Goal: Task Accomplishment & Management: Manage account settings

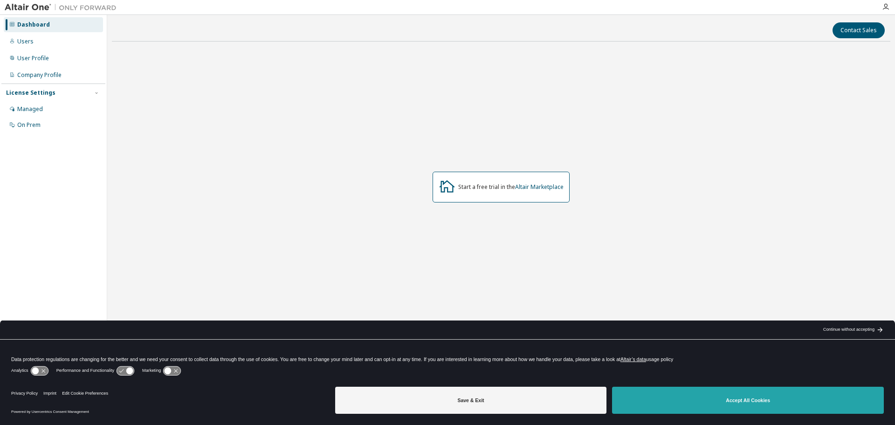
click at [671, 406] on button "Accept All Cookies" at bounding box center [748, 400] width 272 height 27
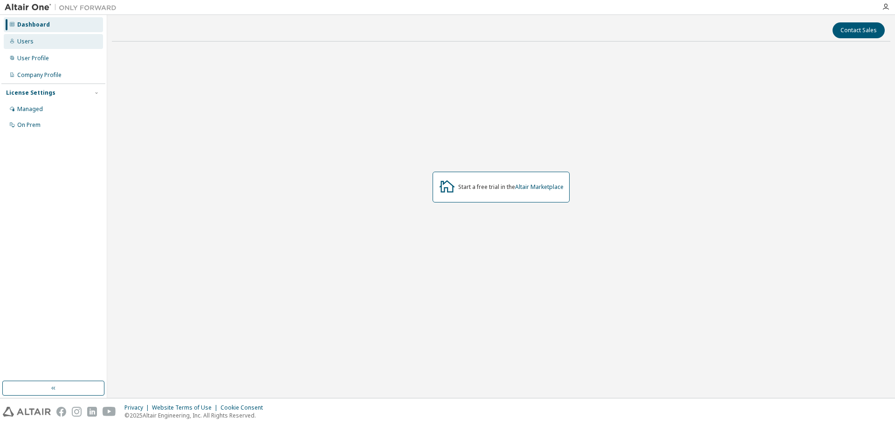
click at [14, 40] on icon at bounding box center [12, 41] width 6 height 6
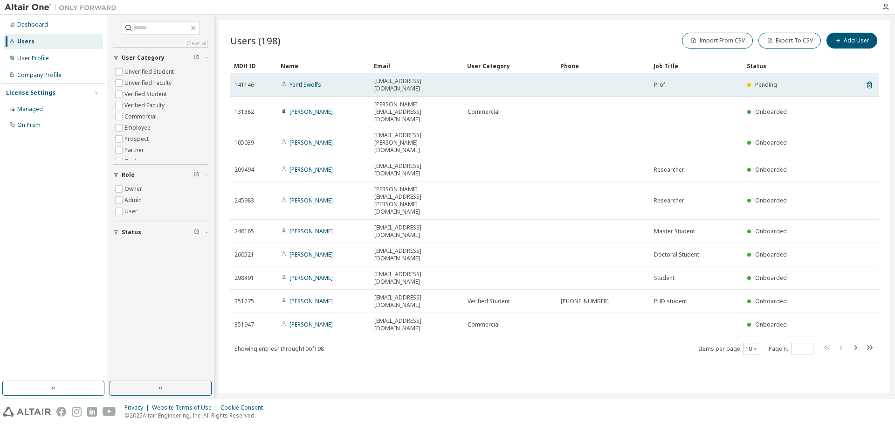
click at [790, 81] on div "Pending" at bounding box center [785, 84] width 76 height 7
click at [313, 81] on link "Yentl Swolfs" at bounding box center [306, 85] width 32 height 8
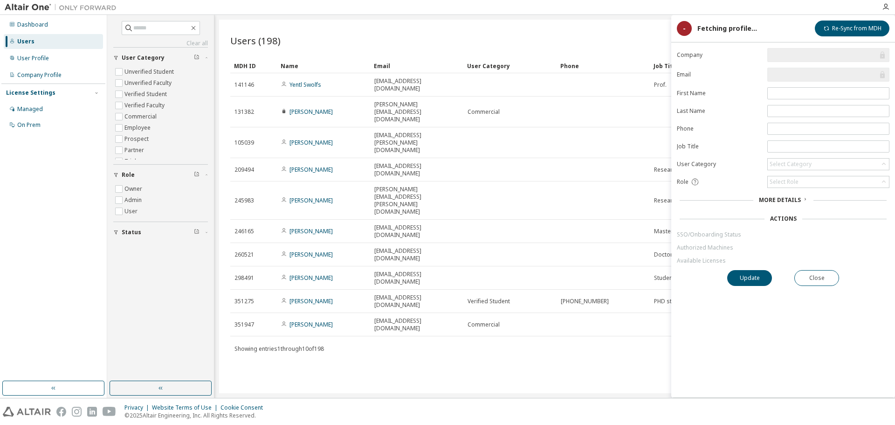
click at [795, 200] on span "More Details" at bounding box center [780, 200] width 42 height 8
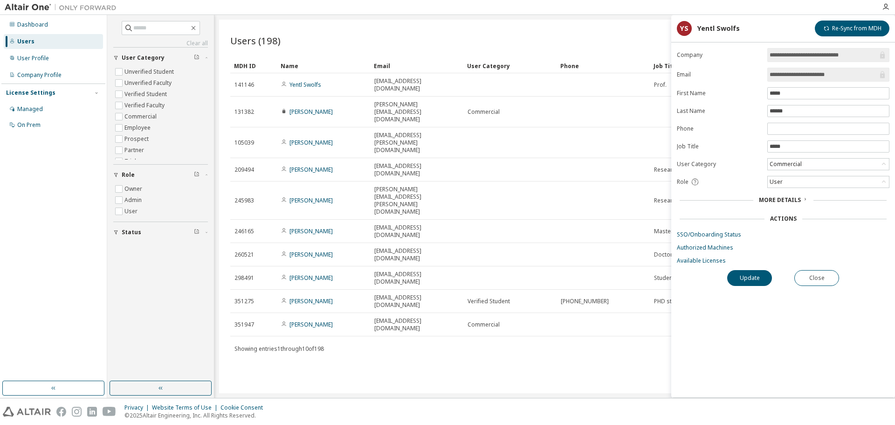
click at [796, 200] on span "More Details" at bounding box center [780, 200] width 42 height 8
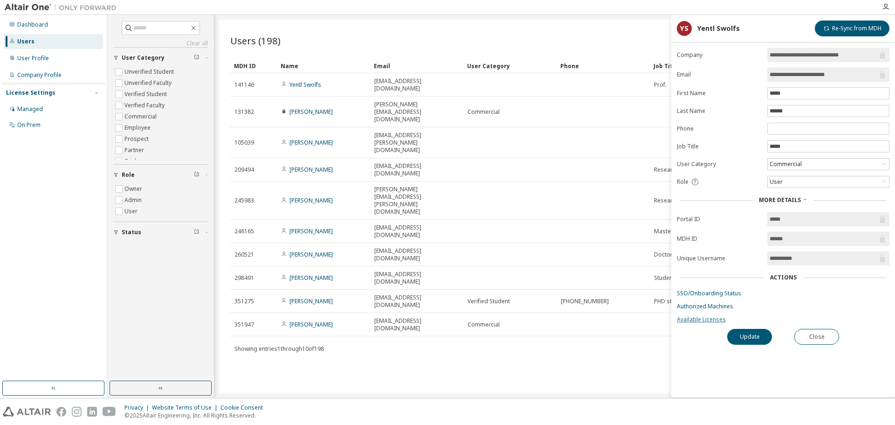
click at [694, 318] on link "Available Licenses" at bounding box center [783, 319] width 213 height 7
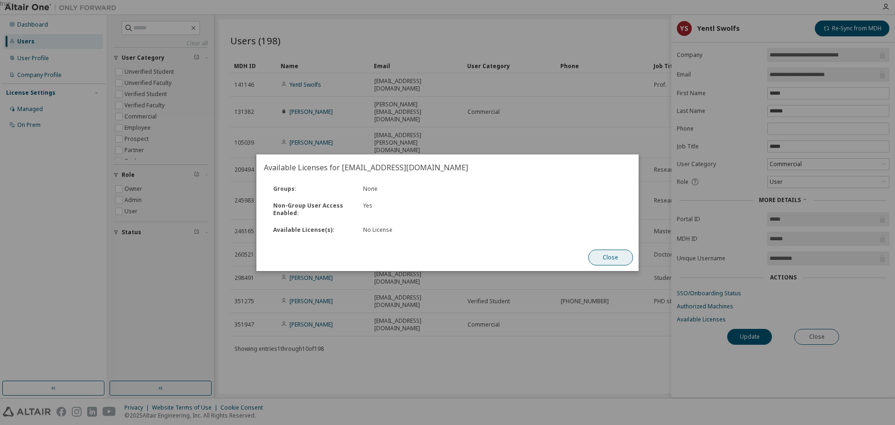
click at [600, 257] on button "Close" at bounding box center [610, 257] width 45 height 16
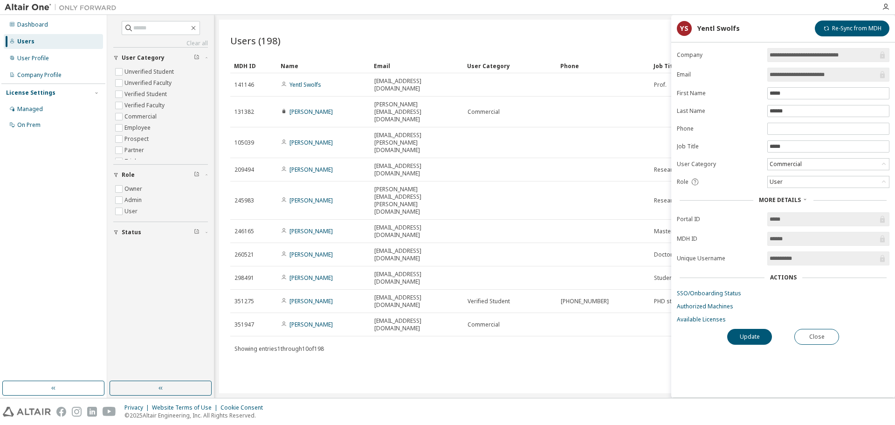
click at [519, 311] on div "Users (198) Import From CSV Export To CSV Add User Clear Load Save Save As Fiel…" at bounding box center [554, 206] width 671 height 373
click at [819, 332] on button "Close" at bounding box center [816, 337] width 45 height 16
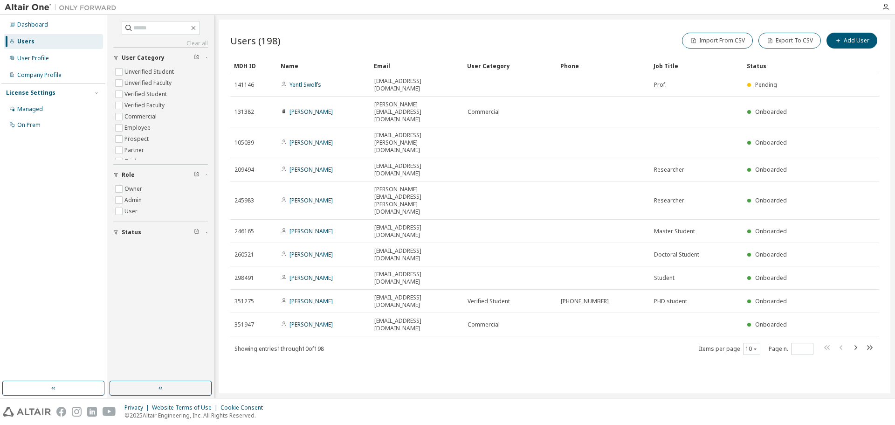
click at [760, 65] on div "Status" at bounding box center [785, 65] width 76 height 15
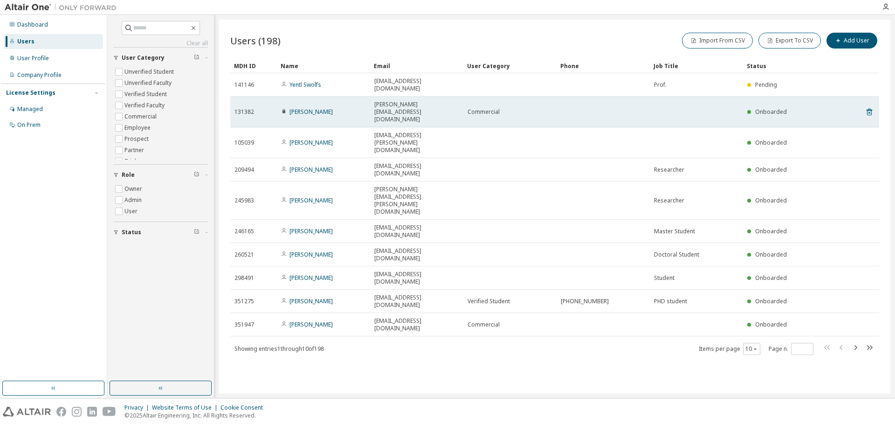
click at [777, 108] on span "Onboarded" at bounding box center [771, 112] width 32 height 8
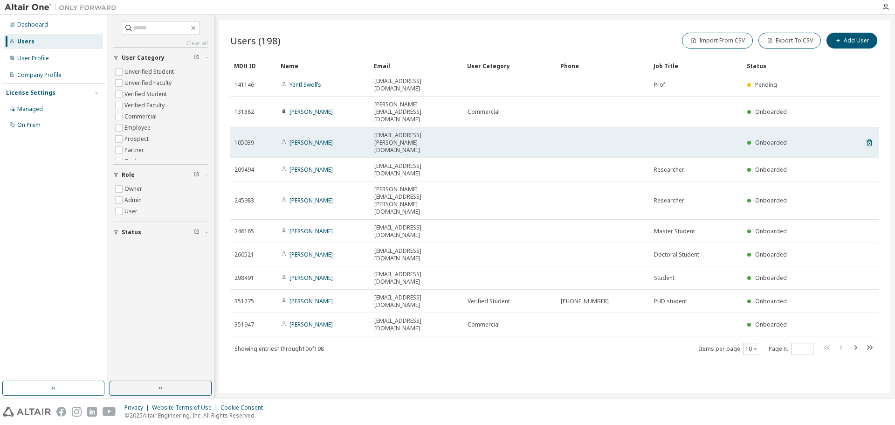
click at [775, 138] on span "Onboarded" at bounding box center [771, 142] width 32 height 8
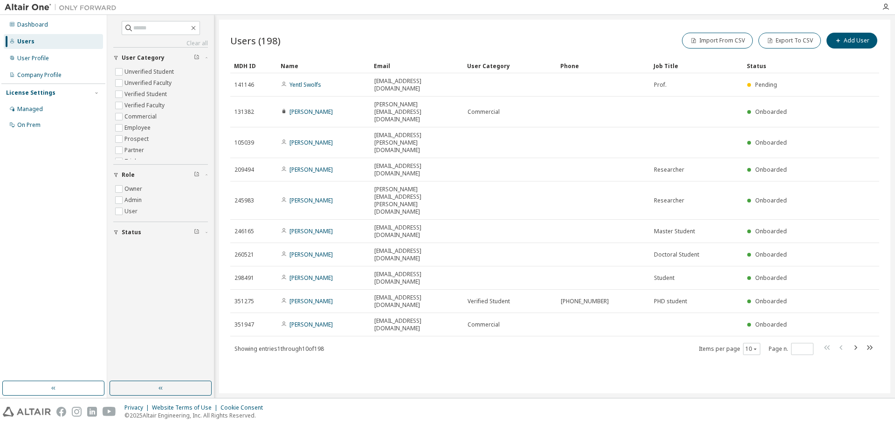
scroll to position [30, 0]
click at [30, 58] on div "User Profile" at bounding box center [33, 58] width 32 height 7
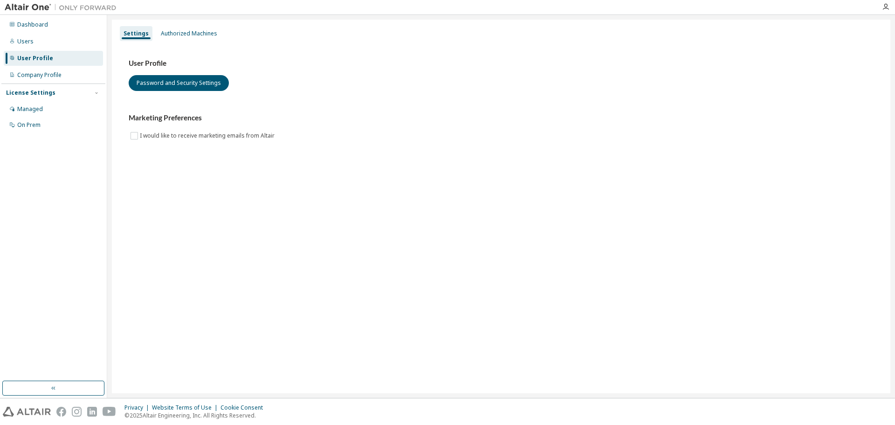
click at [285, 71] on div "User Profile Password and Security Settings" at bounding box center [501, 75] width 745 height 32
click at [303, 59] on h3 "User Profile" at bounding box center [501, 63] width 745 height 9
click at [57, 65] on div "User Profile" at bounding box center [53, 58] width 99 height 15
click at [57, 73] on div "Company Profile" at bounding box center [39, 74] width 44 height 7
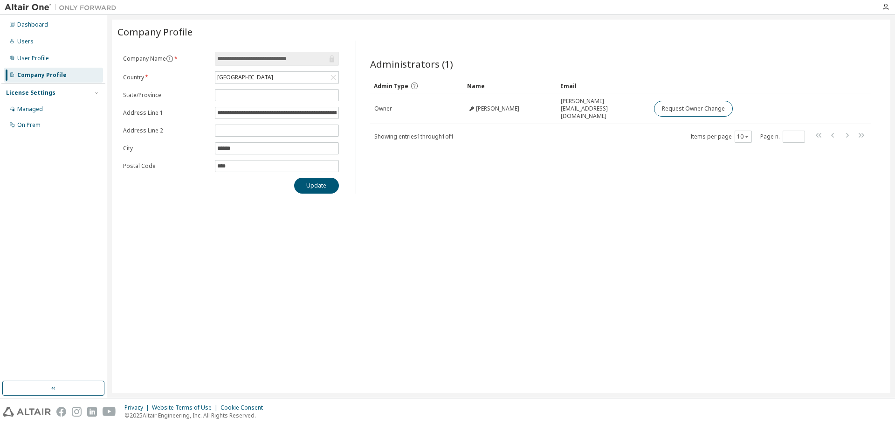
click at [601, 242] on div "**********" at bounding box center [501, 206] width 779 height 373
click at [54, 33] on div "Dashboard Users User Profile Company Profile License Settings Managed On Prem" at bounding box center [53, 74] width 104 height 117
click at [54, 28] on div "Dashboard" at bounding box center [53, 24] width 99 height 15
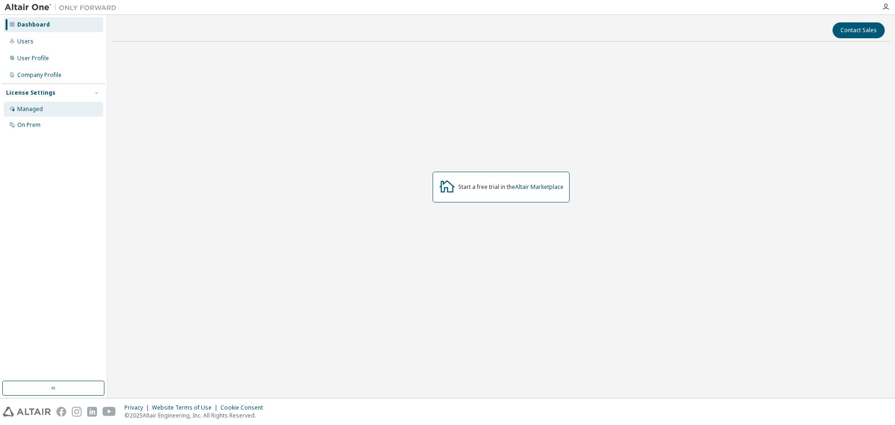
click at [50, 104] on div "Managed" at bounding box center [53, 109] width 99 height 15
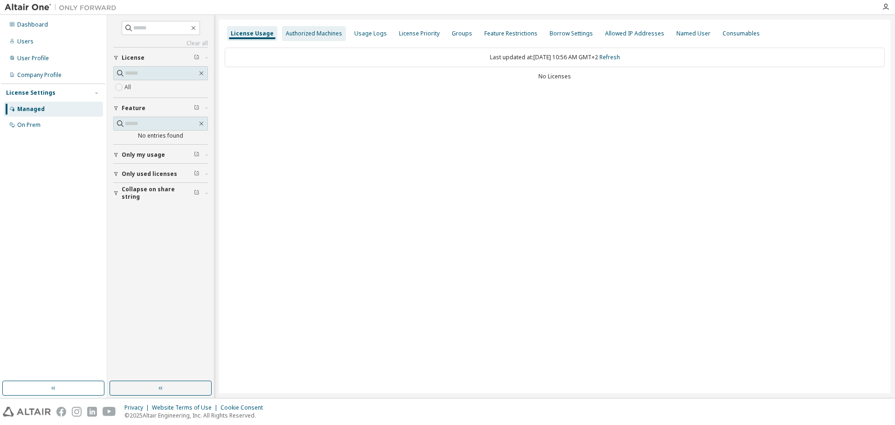
click at [324, 31] on div "Authorized Machines" at bounding box center [314, 33] width 56 height 7
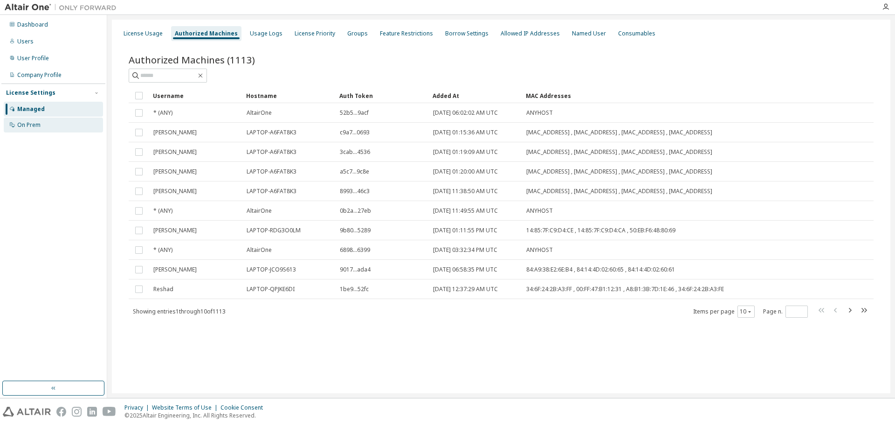
click at [50, 126] on div "On Prem" at bounding box center [53, 124] width 99 height 15
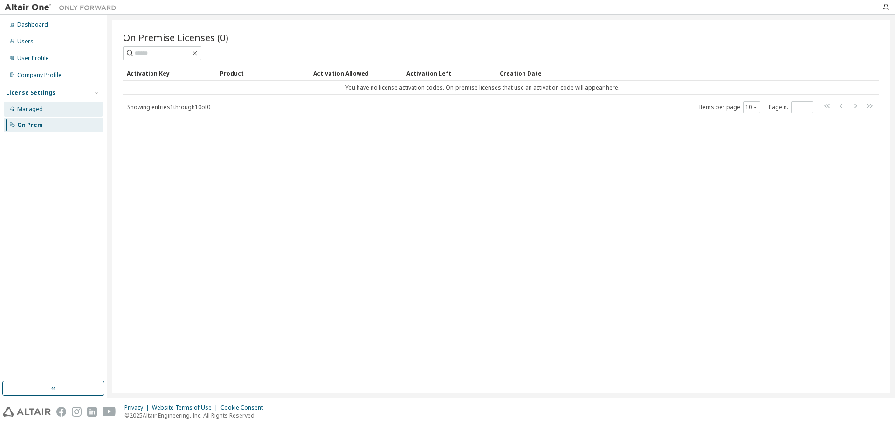
click at [50, 110] on div "Managed" at bounding box center [53, 109] width 99 height 15
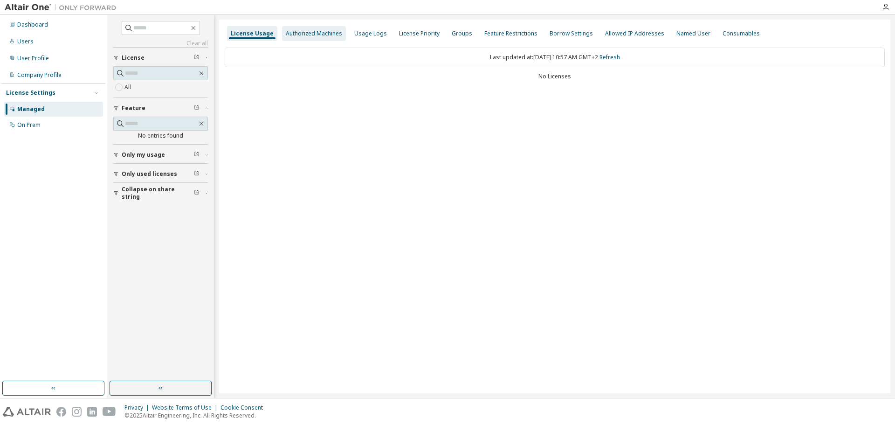
click at [319, 36] on div "Authorized Machines" at bounding box center [314, 33] width 56 height 7
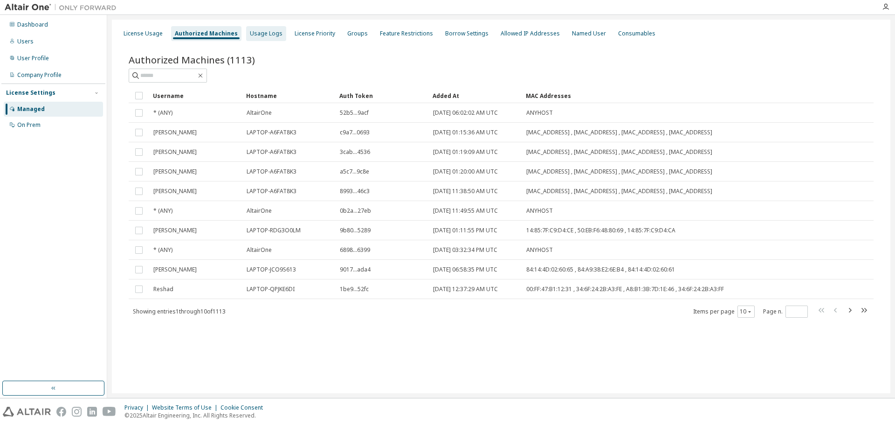
click at [273, 36] on div "Usage Logs" at bounding box center [266, 33] width 33 height 7
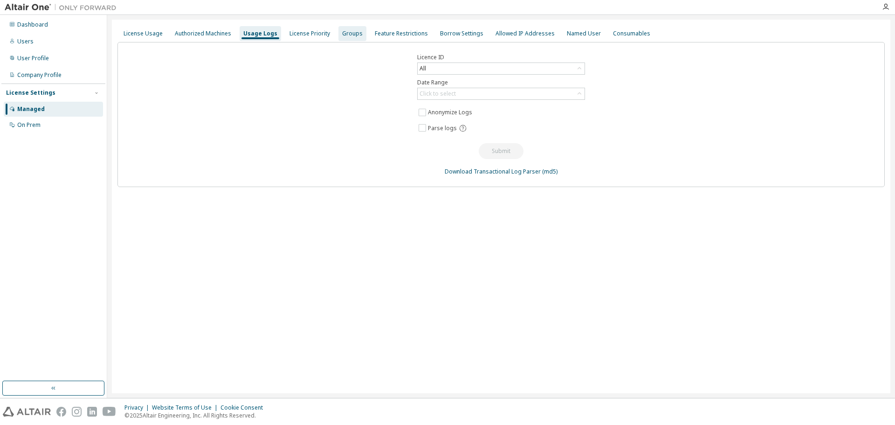
click at [342, 31] on div "Groups" at bounding box center [352, 33] width 21 height 7
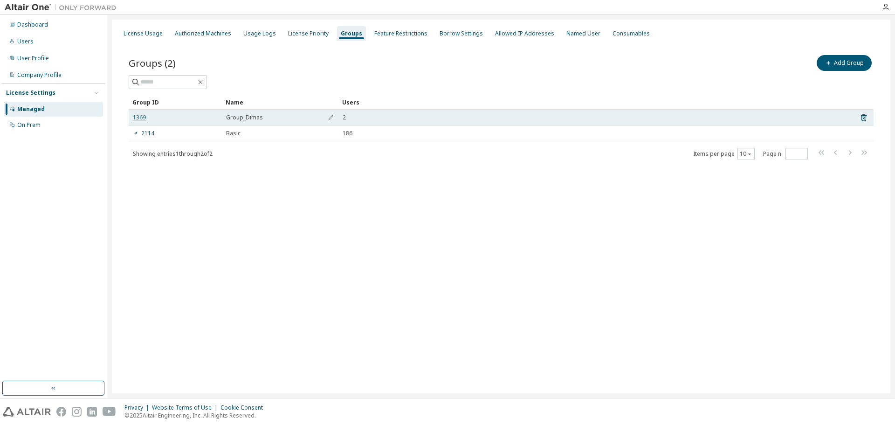
click at [140, 116] on link "1369" at bounding box center [139, 117] width 13 height 7
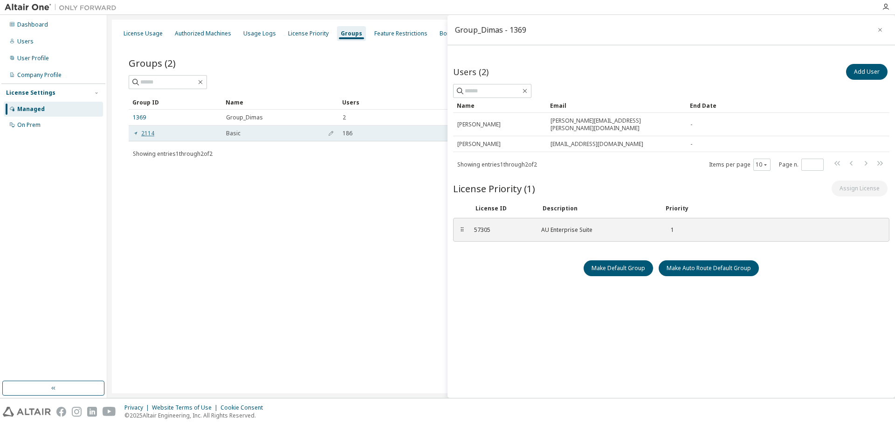
click at [145, 131] on link "2114" at bounding box center [143, 133] width 21 height 7
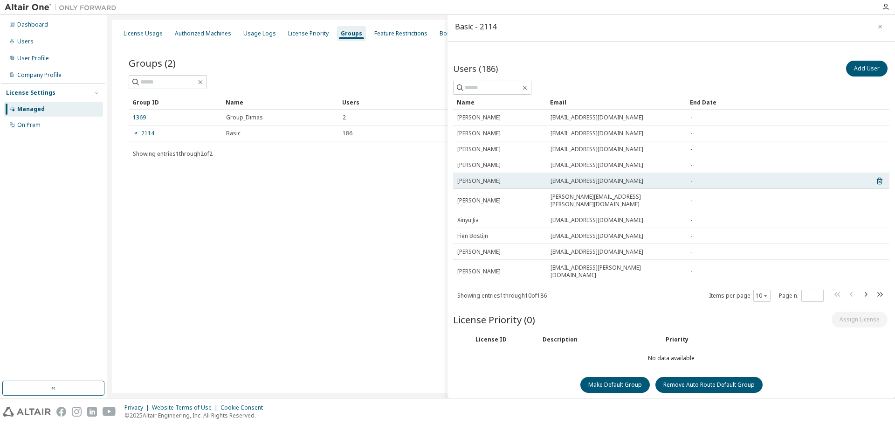
scroll to position [4, 0]
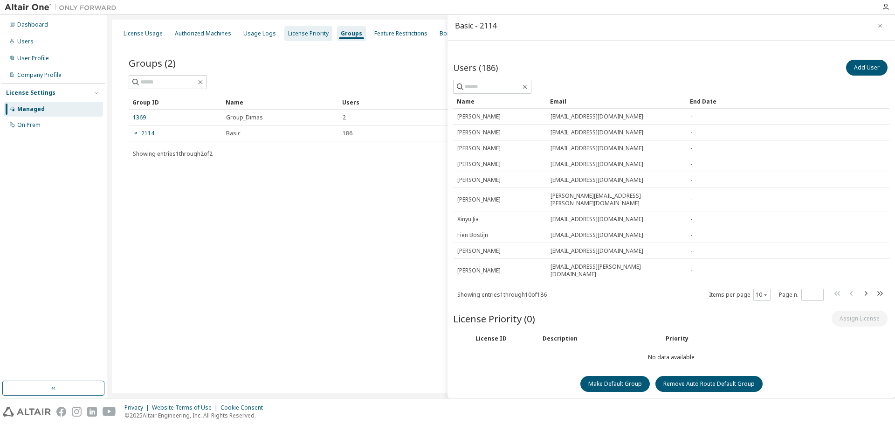
click at [318, 36] on div "License Priority" at bounding box center [308, 33] width 41 height 7
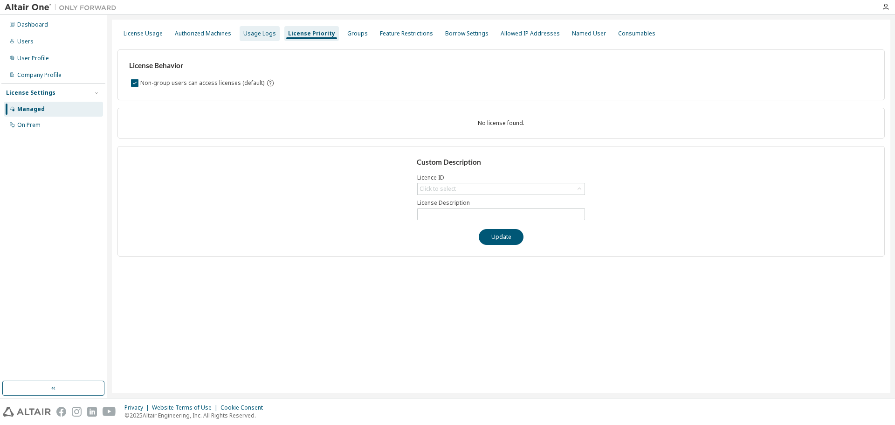
click at [271, 40] on div "Usage Logs" at bounding box center [260, 33] width 40 height 15
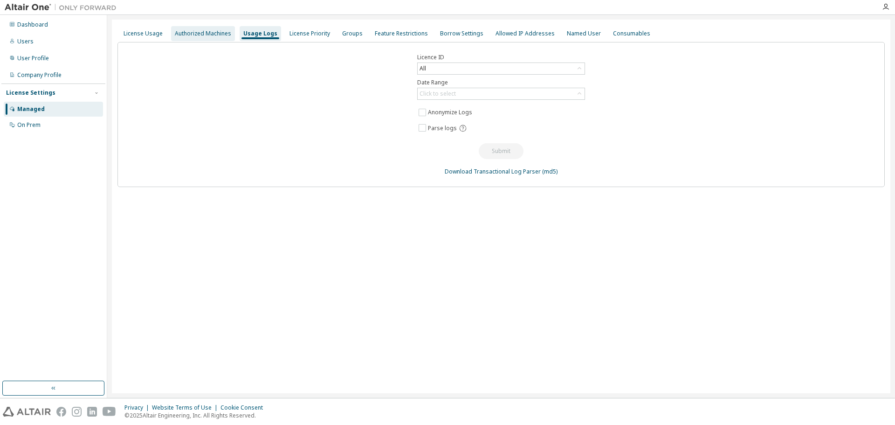
click at [208, 34] on div "Authorized Machines" at bounding box center [203, 33] width 56 height 7
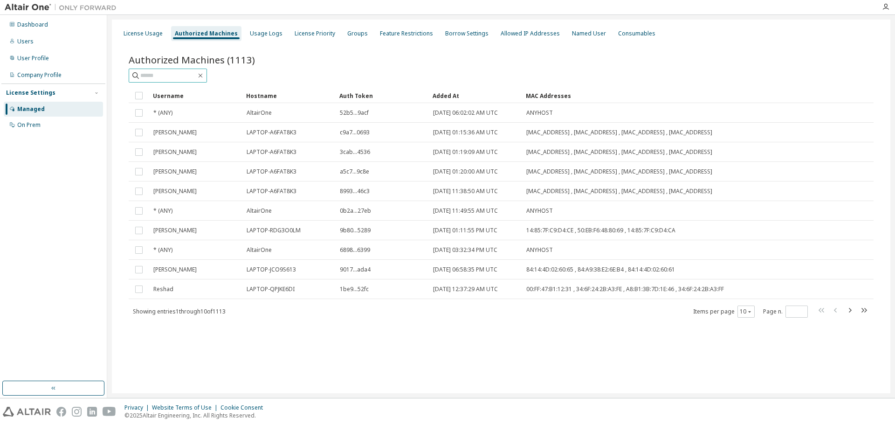
click at [177, 75] on input "text" at bounding box center [168, 75] width 56 height 9
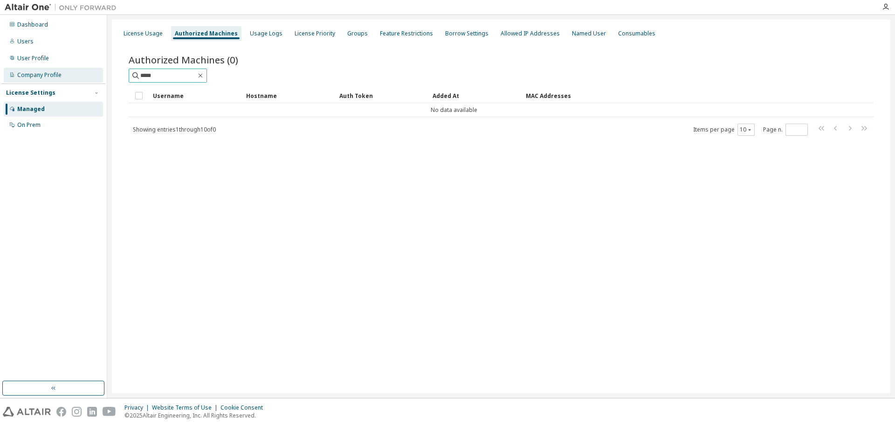
drag, startPoint x: 177, startPoint y: 75, endPoint x: 70, endPoint y: 76, distance: 106.8
click at [70, 76] on div "Dashboard Users User Profile Company Profile License Settings Managed On Prem L…" at bounding box center [447, 206] width 895 height 383
type input "******"
click at [196, 77] on input "******" at bounding box center [168, 75] width 56 height 9
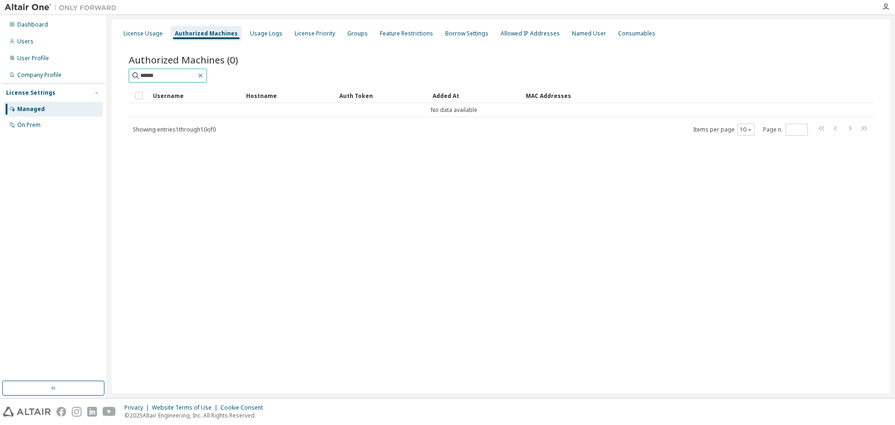
click at [204, 77] on icon "button" at bounding box center [200, 75] width 7 height 7
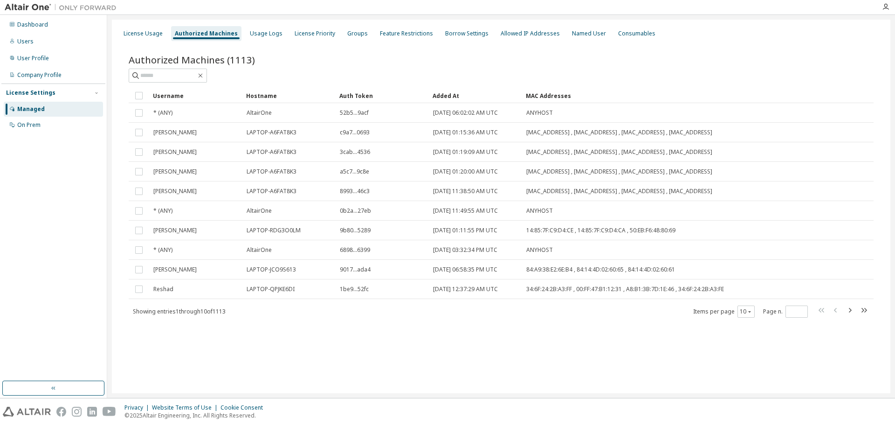
click at [286, 69] on div at bounding box center [501, 76] width 745 height 14
click at [286, 72] on div at bounding box center [501, 76] width 745 height 14
click at [852, 311] on icon "button" at bounding box center [849, 309] width 11 height 11
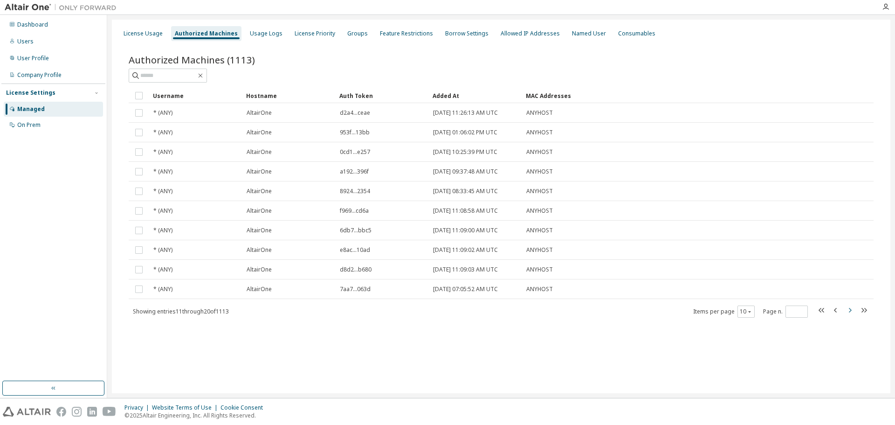
click at [852, 311] on icon "button" at bounding box center [849, 309] width 11 height 11
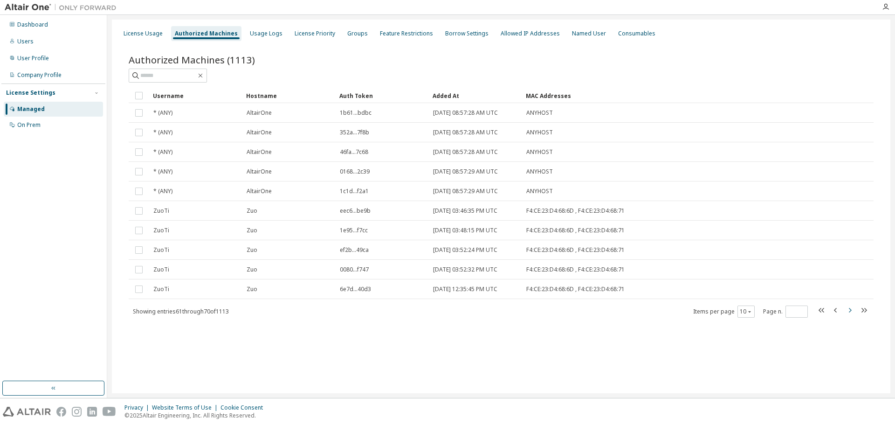
click at [852, 311] on icon "button" at bounding box center [849, 309] width 11 height 11
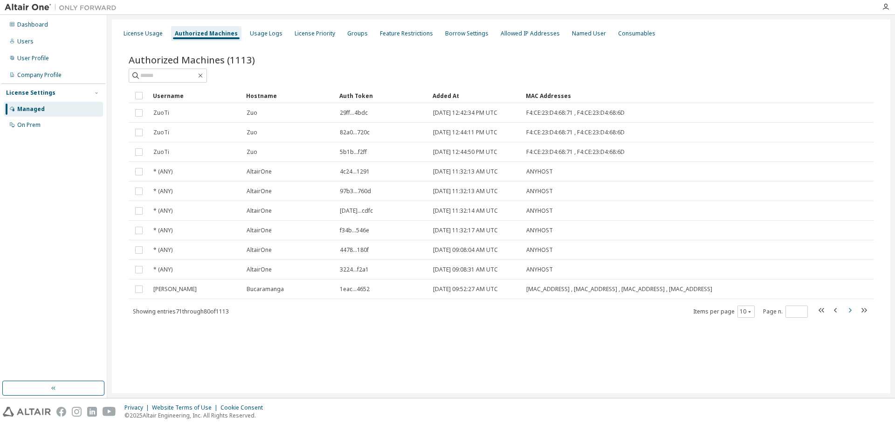
click at [852, 311] on icon "button" at bounding box center [849, 309] width 11 height 11
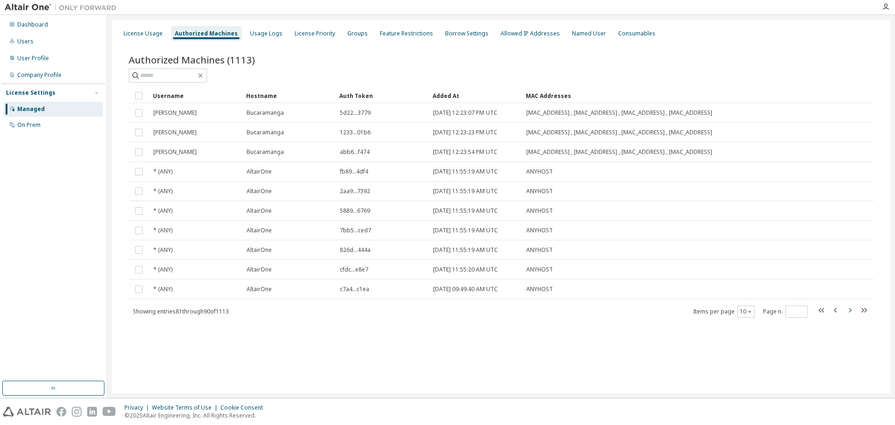
click at [847, 309] on icon "button" at bounding box center [849, 309] width 11 height 11
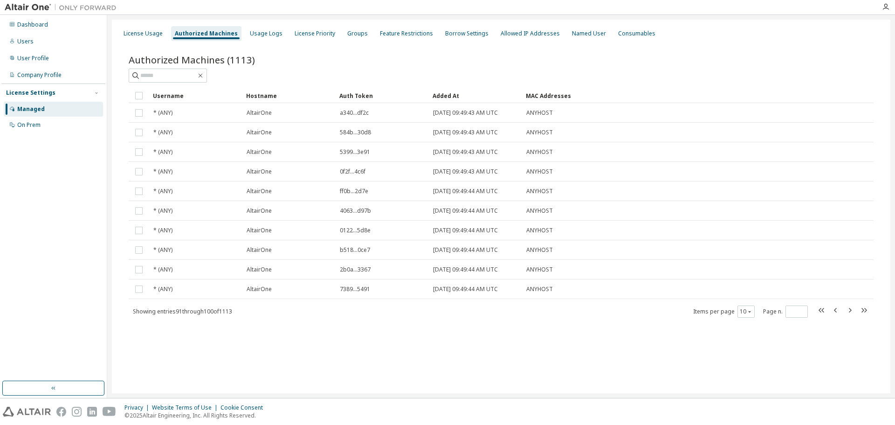
click at [847, 309] on icon "button" at bounding box center [849, 309] width 11 height 11
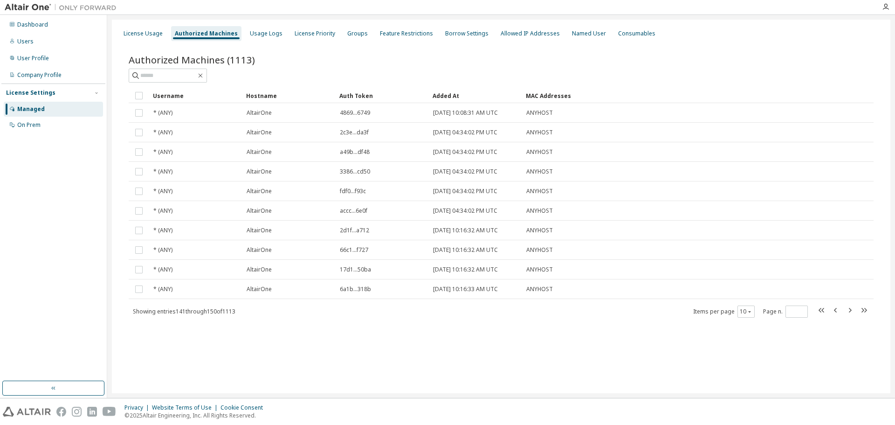
click at [847, 309] on icon "button" at bounding box center [849, 309] width 11 height 11
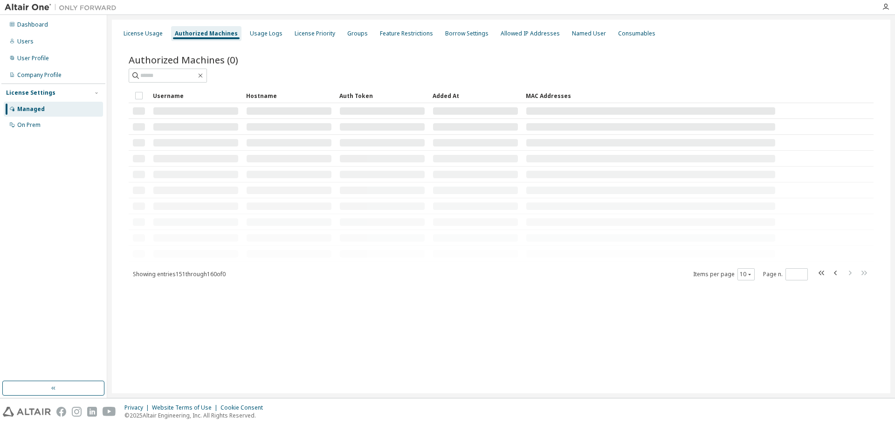
type input "**"
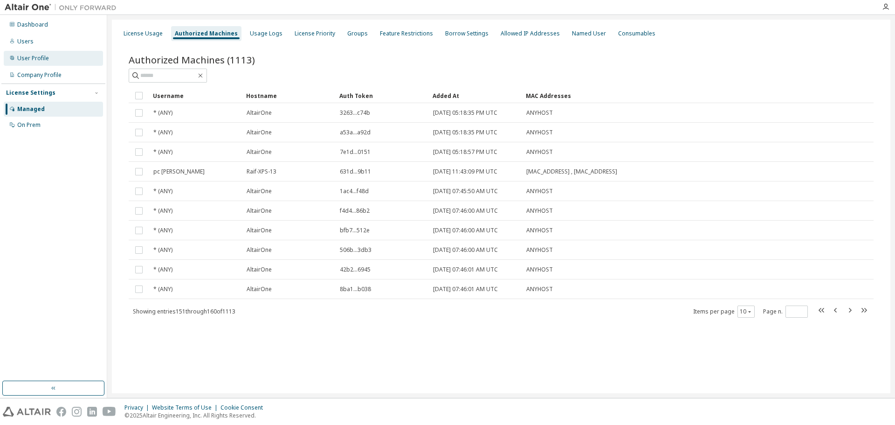
click at [37, 62] on div "User Profile" at bounding box center [53, 58] width 99 height 15
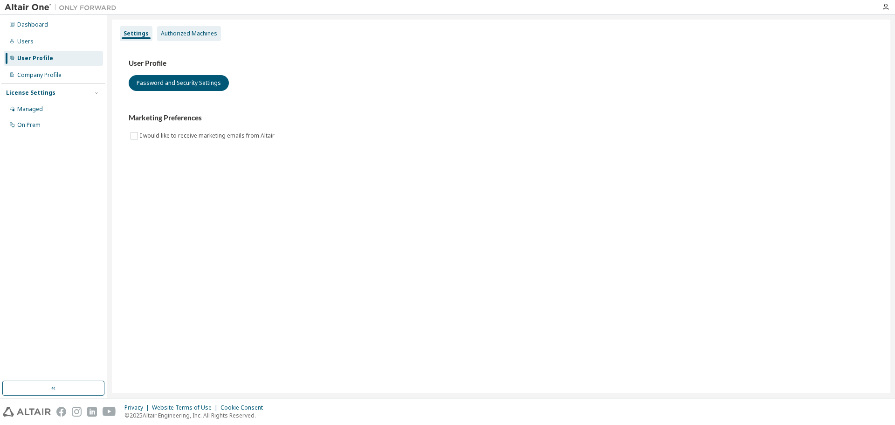
click at [194, 33] on div "Authorized Machines" at bounding box center [189, 33] width 56 height 7
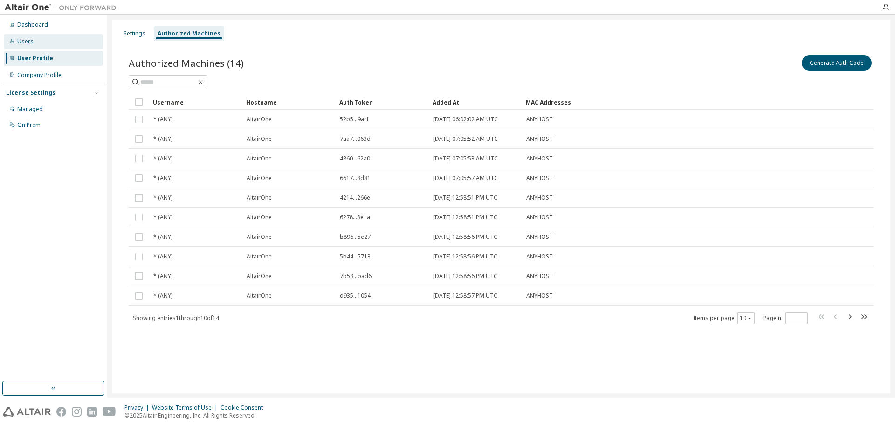
click at [27, 39] on div "Users" at bounding box center [25, 41] width 16 height 7
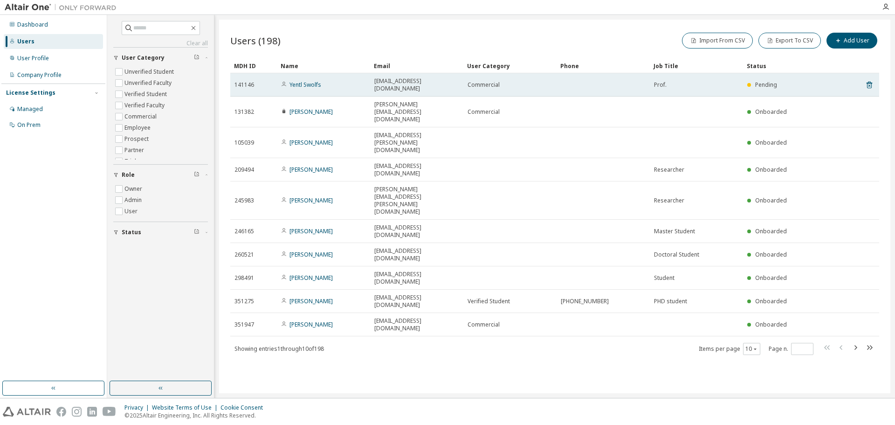
click at [695, 83] on div "Prof." at bounding box center [696, 84] width 85 height 7
click at [249, 81] on span "141146" at bounding box center [245, 84] width 20 height 7
click at [297, 81] on link "Yentl Swolfs" at bounding box center [306, 85] width 32 height 8
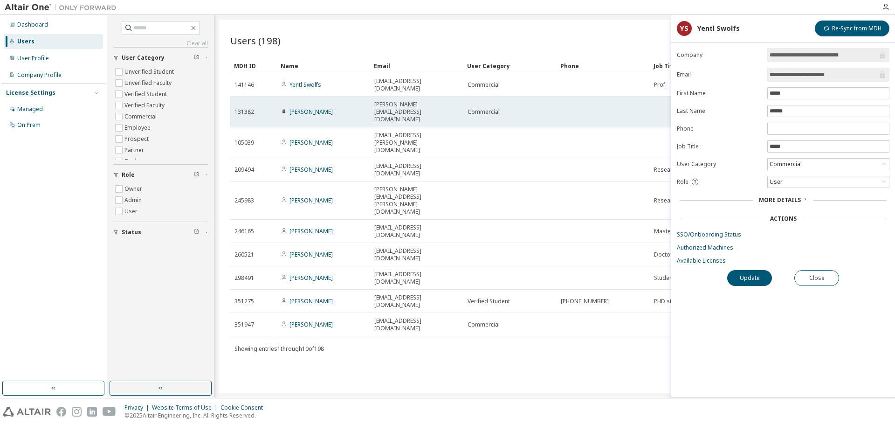
click at [354, 103] on td "[PERSON_NAME]" at bounding box center [323, 112] width 93 height 31
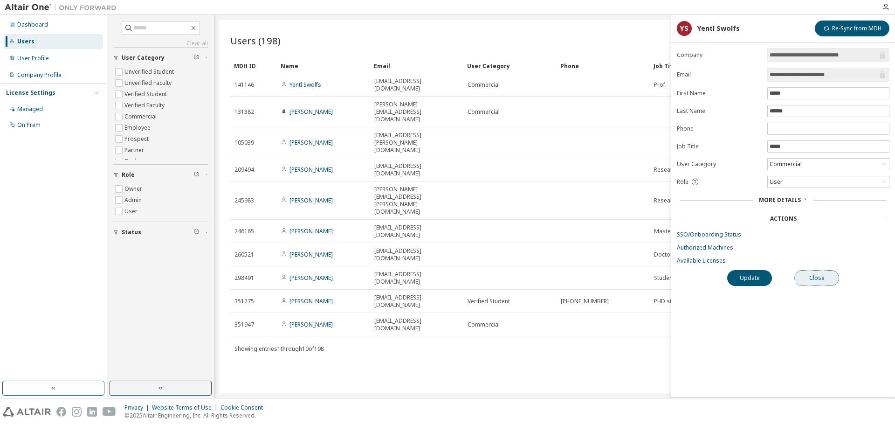
click at [822, 275] on button "Close" at bounding box center [816, 278] width 45 height 16
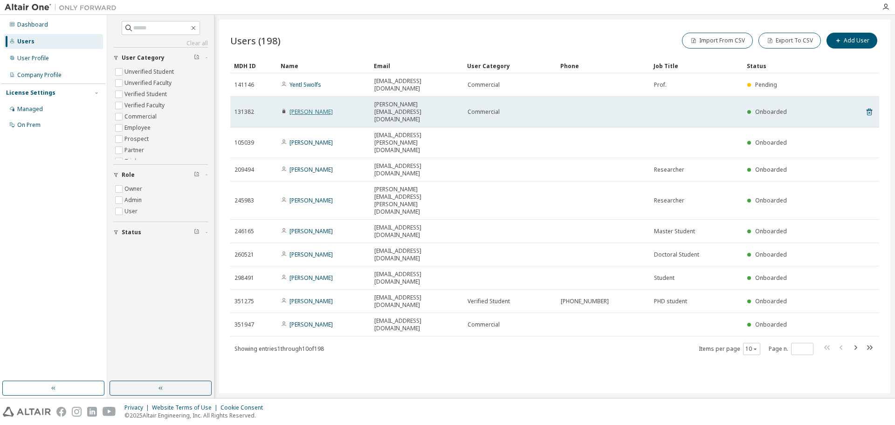
click at [301, 108] on link "[PERSON_NAME]" at bounding box center [311, 112] width 43 height 8
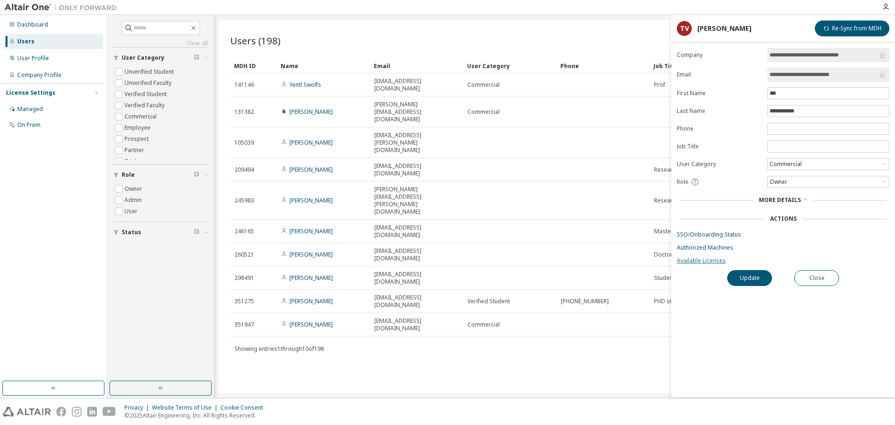
click at [708, 260] on link "Available Licenses" at bounding box center [783, 260] width 213 height 7
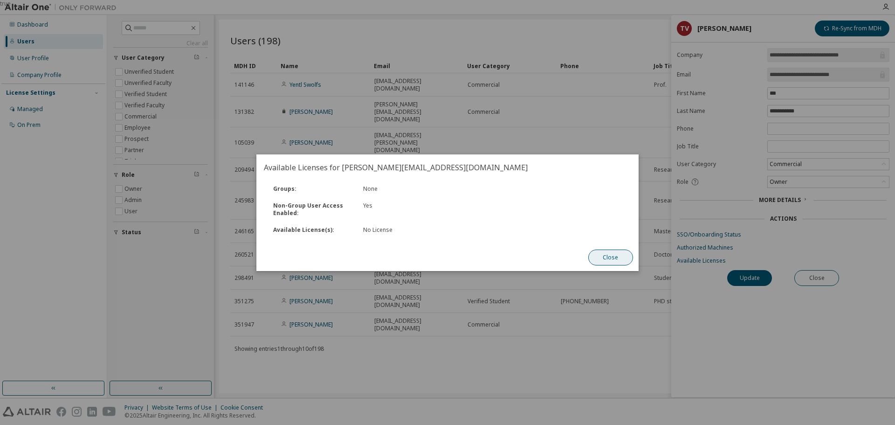
click at [604, 254] on button "Close" at bounding box center [610, 257] width 45 height 16
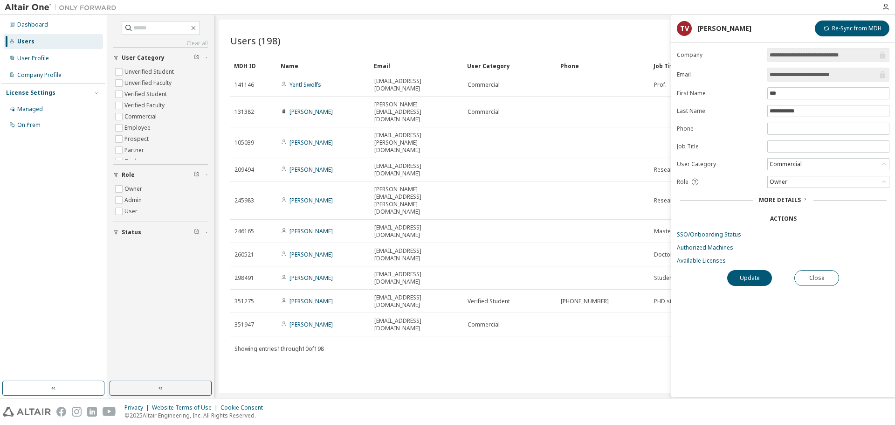
click at [790, 199] on span "More Details" at bounding box center [780, 200] width 42 height 8
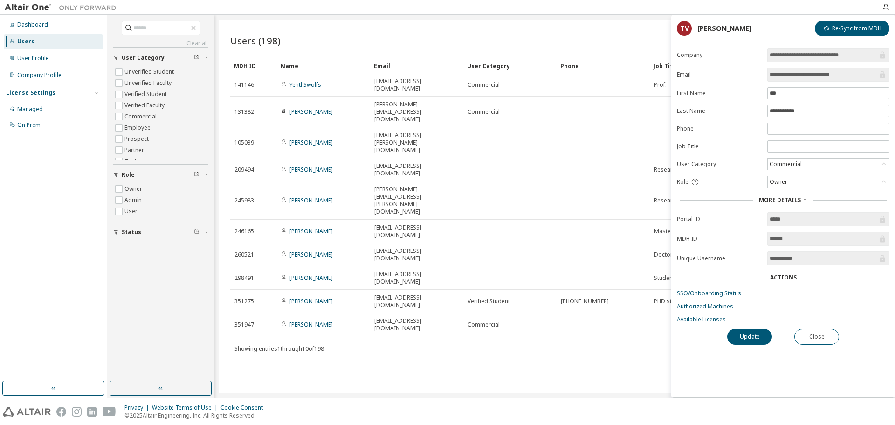
click at [791, 199] on span "More Details" at bounding box center [780, 200] width 42 height 8
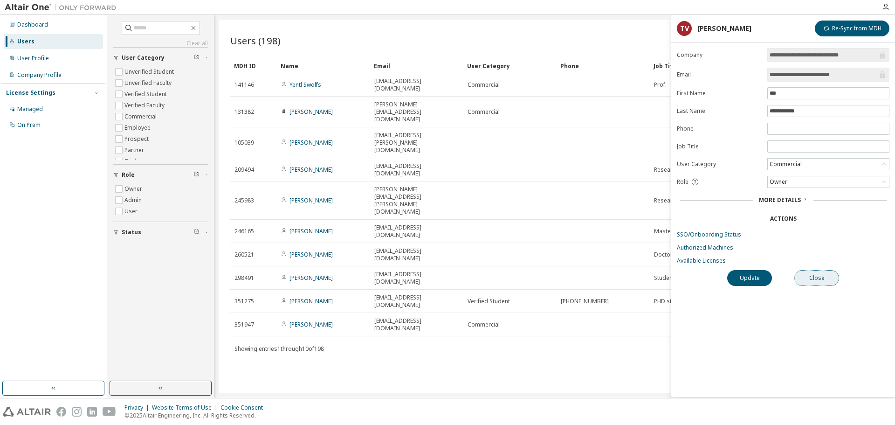
click at [813, 282] on button "Close" at bounding box center [816, 278] width 45 height 16
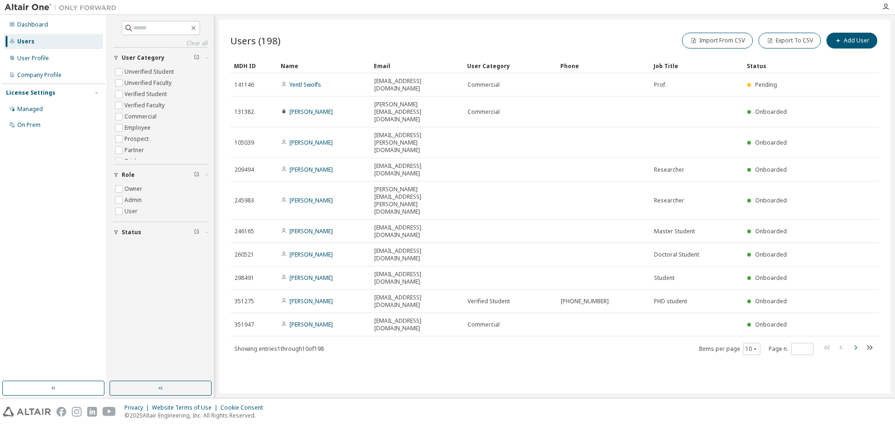
click at [852, 342] on icon "button" at bounding box center [855, 347] width 11 height 11
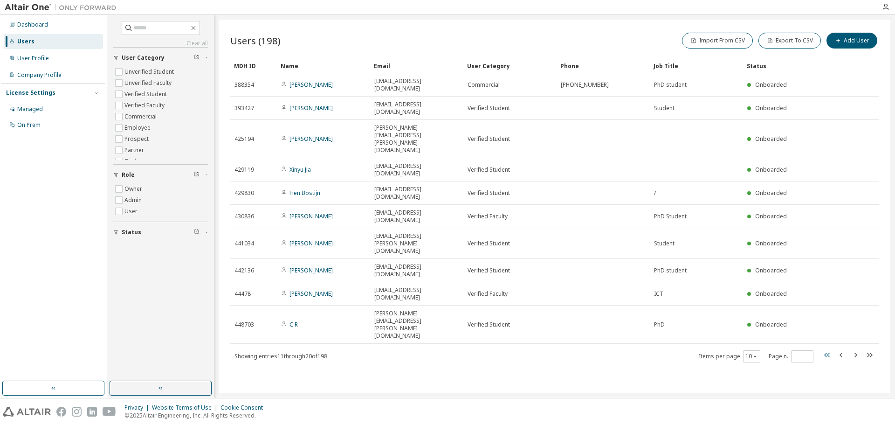
click at [826, 352] on icon "button" at bounding box center [827, 354] width 6 height 5
type input "*"
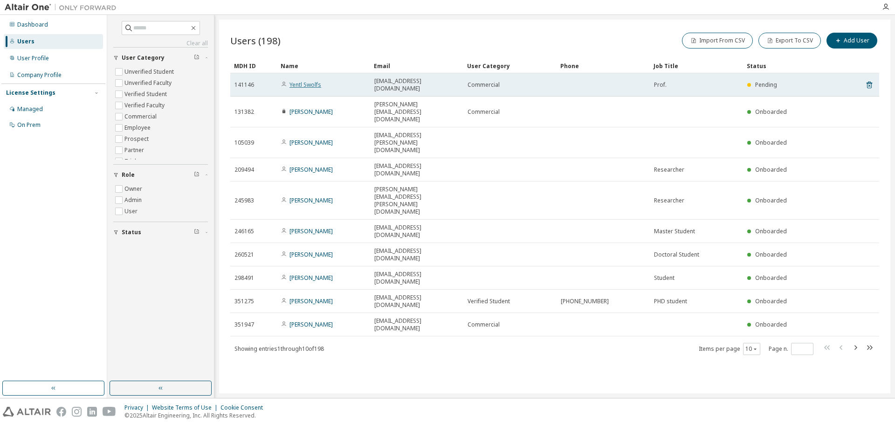
click at [317, 81] on link "Yentl Swolfs" at bounding box center [306, 85] width 32 height 8
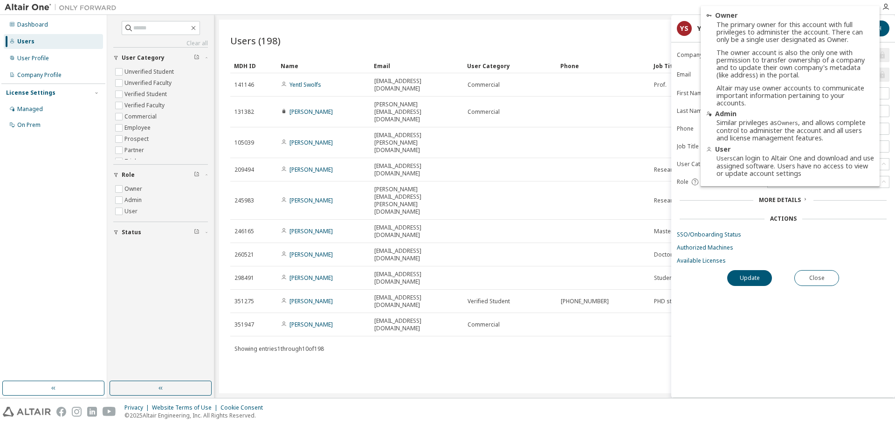
click at [693, 183] on icon at bounding box center [695, 182] width 8 height 8
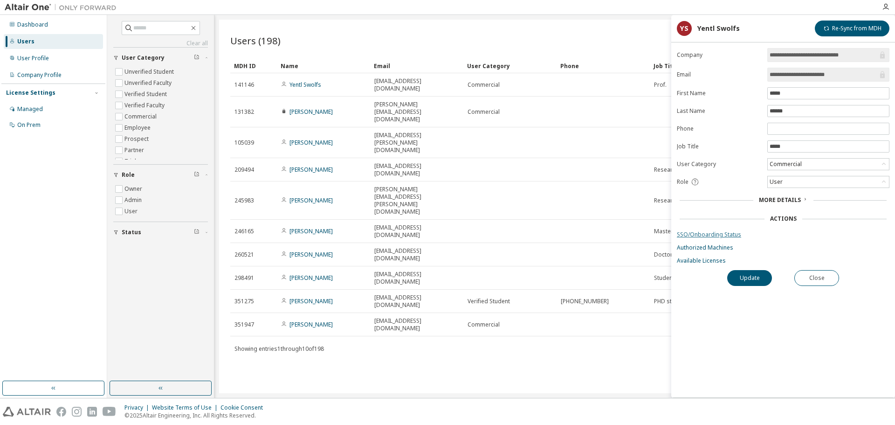
click at [709, 235] on link "SSO/Onboarding Status" at bounding box center [783, 234] width 213 height 7
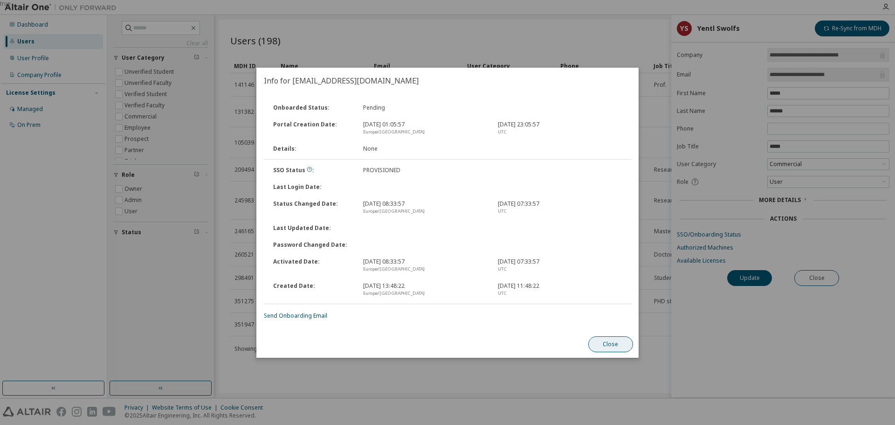
click at [607, 343] on button "Close" at bounding box center [610, 344] width 45 height 16
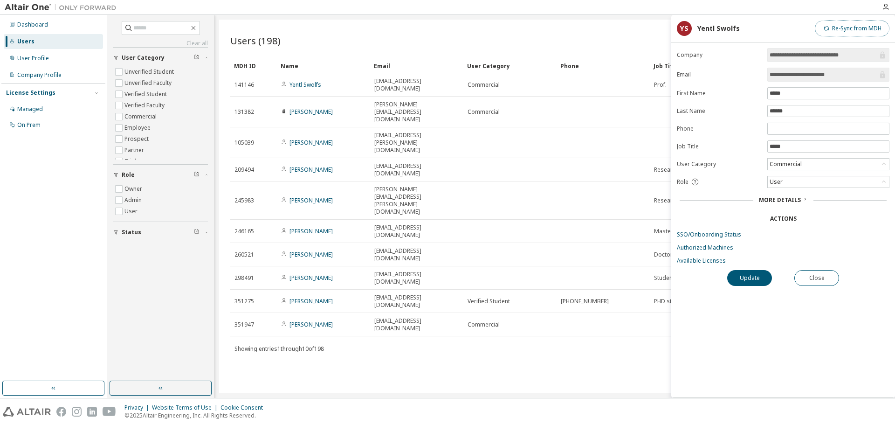
click at [845, 28] on button "Re-Sync from MDH" at bounding box center [852, 29] width 75 height 16
click at [807, 276] on button "Close" at bounding box center [816, 278] width 45 height 16
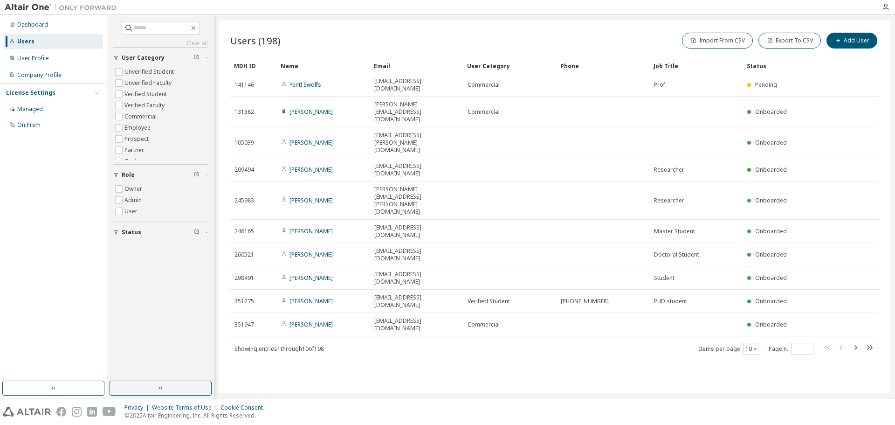
click at [345, 279] on div "Users (198) Import From CSV Export To CSV Add User Clear Load Save Save As Fiel…" at bounding box center [554, 206] width 671 height 373
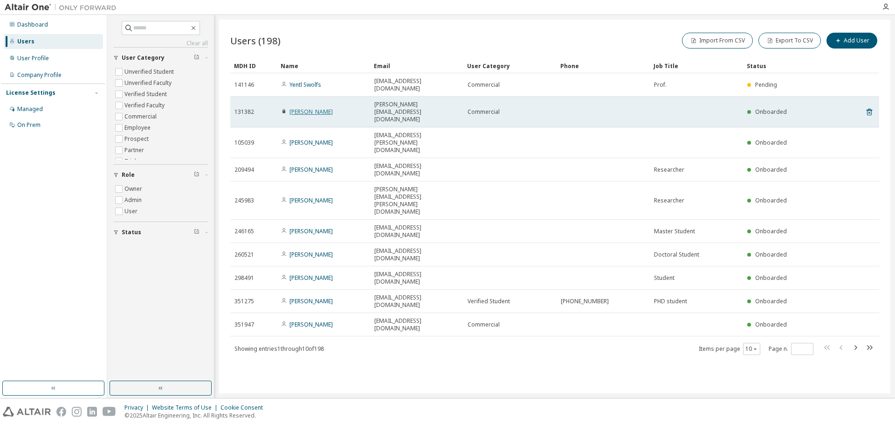
click at [304, 108] on link "[PERSON_NAME]" at bounding box center [311, 112] width 43 height 8
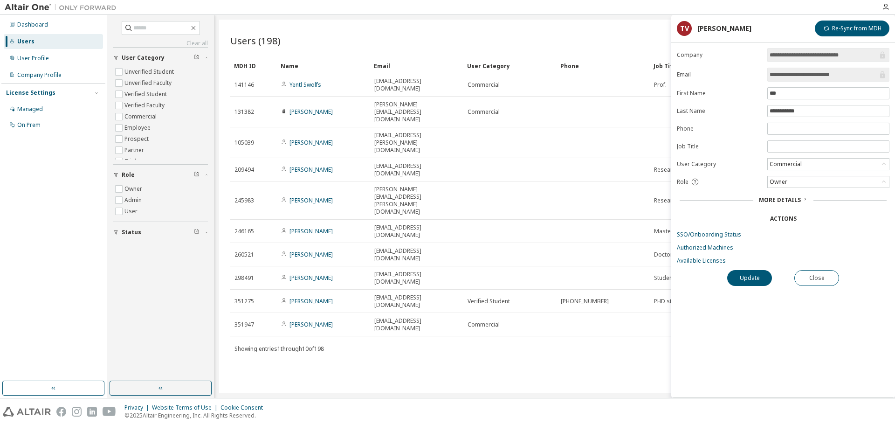
click at [825, 269] on div "**********" at bounding box center [783, 222] width 224 height 349
click at [825, 276] on button "Close" at bounding box center [816, 278] width 45 height 16
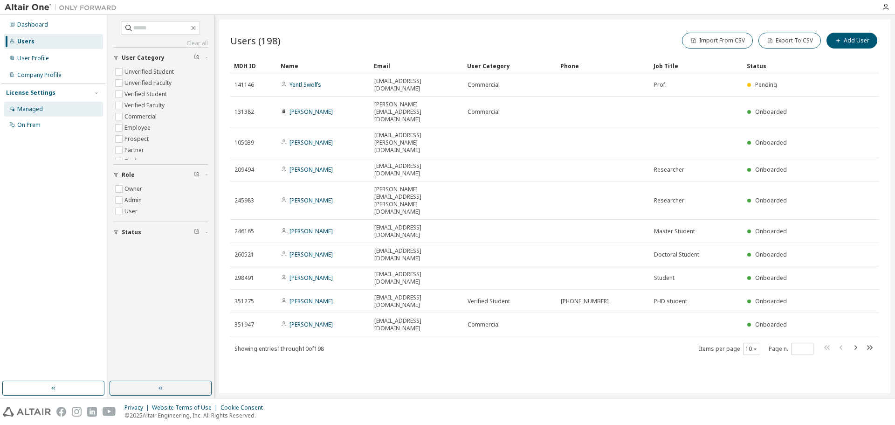
click at [34, 111] on div "Managed" at bounding box center [30, 108] width 26 height 7
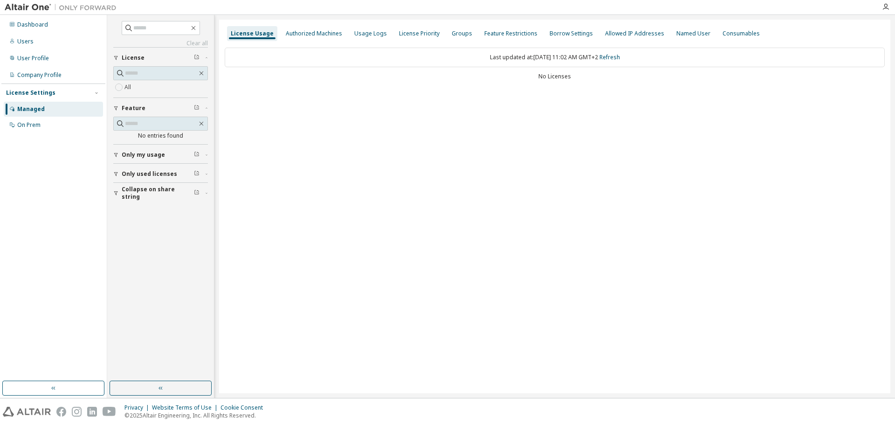
click at [142, 173] on span "Only used licenses" at bounding box center [149, 173] width 55 height 7
click at [613, 30] on div "Allowed IP Addresses" at bounding box center [634, 33] width 59 height 7
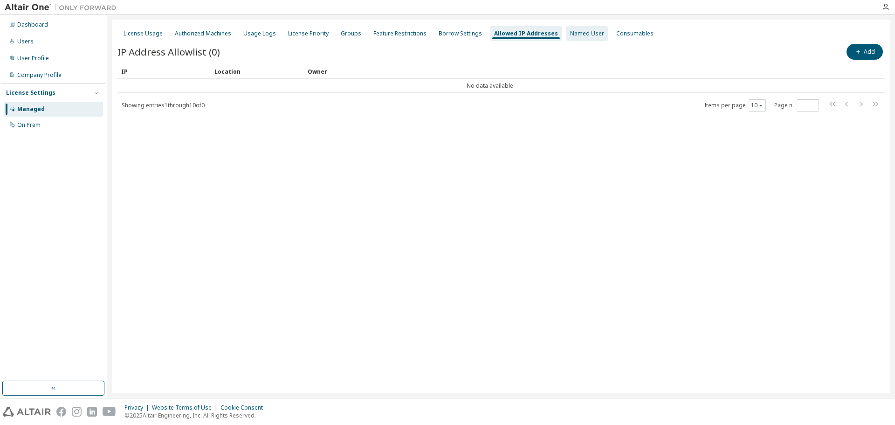
click at [570, 32] on div "Named User" at bounding box center [587, 33] width 34 height 7
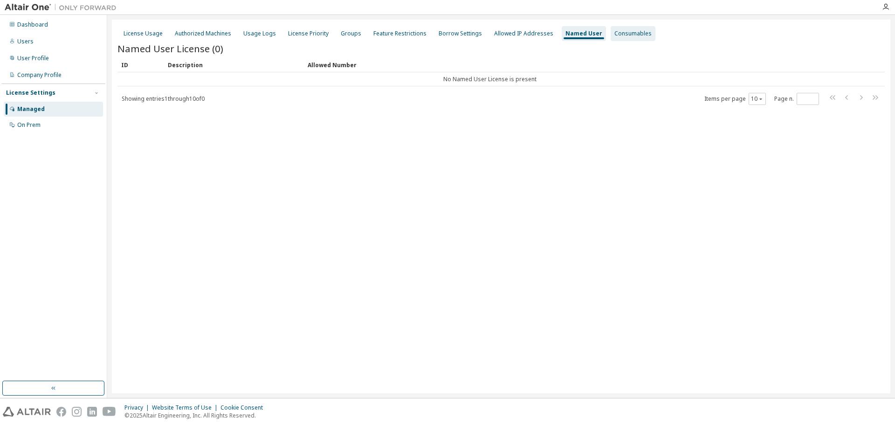
click at [621, 27] on div "Consumables" at bounding box center [633, 33] width 45 height 15
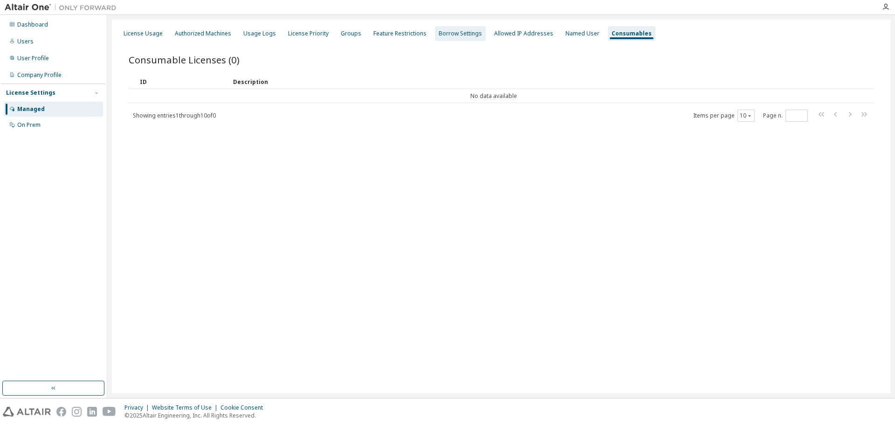
click at [454, 32] on div "Borrow Settings" at bounding box center [460, 33] width 43 height 7
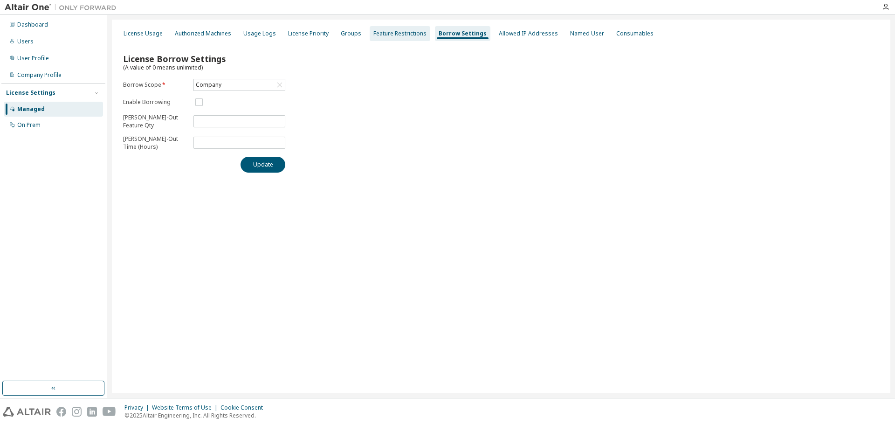
click at [397, 32] on div "Feature Restrictions" at bounding box center [399, 33] width 53 height 7
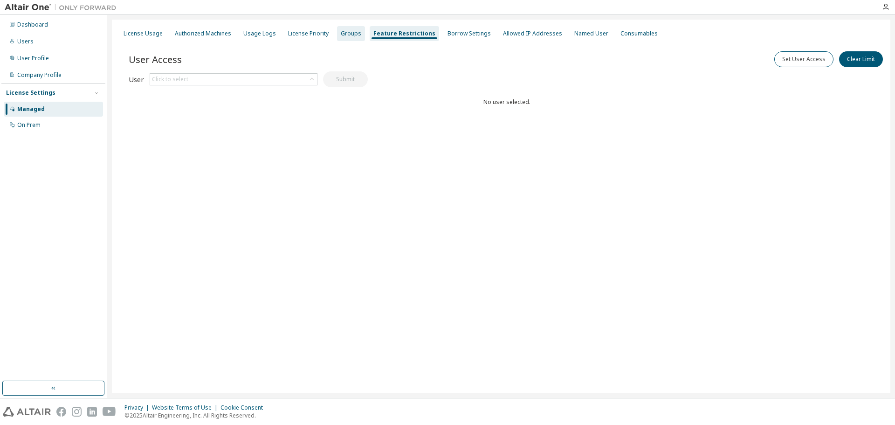
click at [347, 34] on div "Groups" at bounding box center [351, 33] width 21 height 7
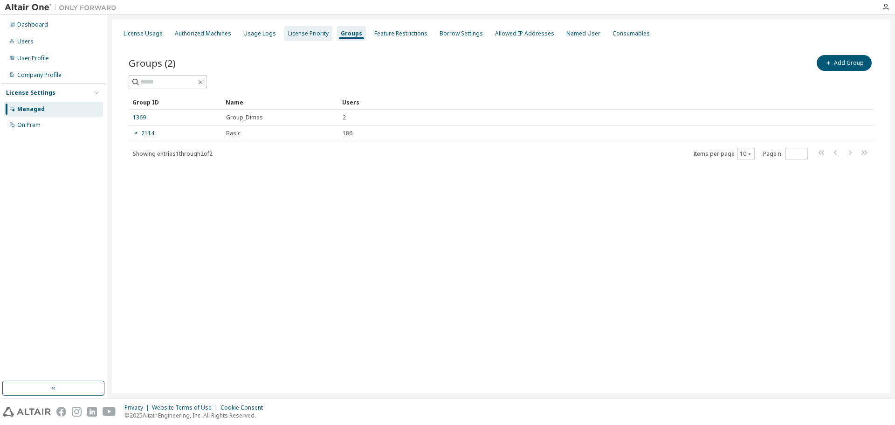
click at [314, 35] on div "License Priority" at bounding box center [308, 33] width 41 height 7
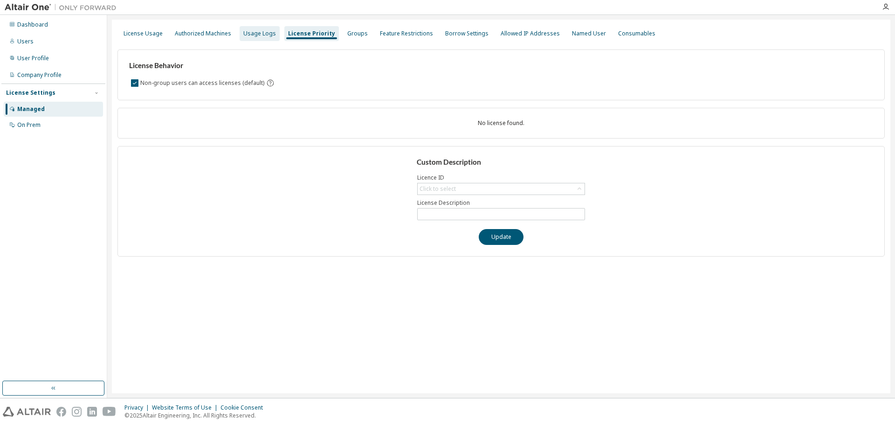
click at [262, 31] on div "Usage Logs" at bounding box center [259, 33] width 33 height 7
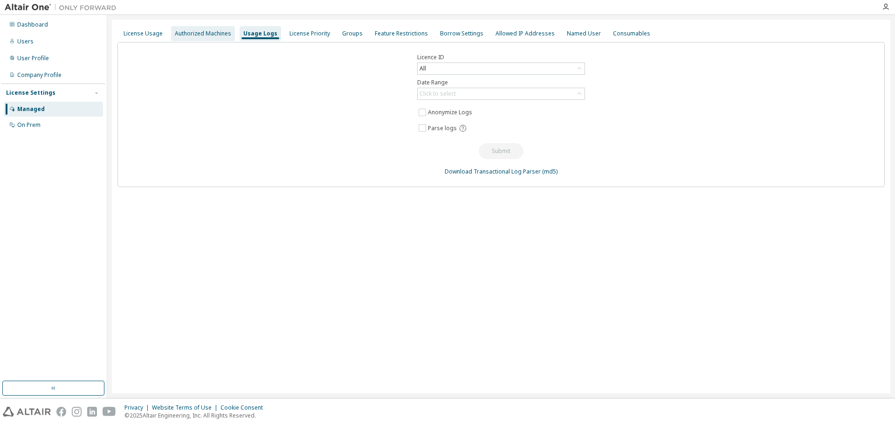
click at [196, 31] on div "Authorized Machines" at bounding box center [203, 33] width 56 height 7
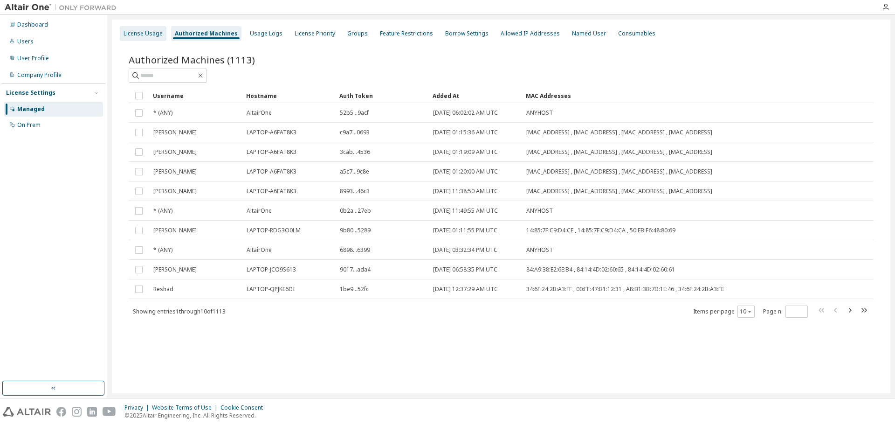
click at [141, 30] on div "License Usage" at bounding box center [143, 33] width 39 height 7
